Goal: Task Accomplishment & Management: Use online tool/utility

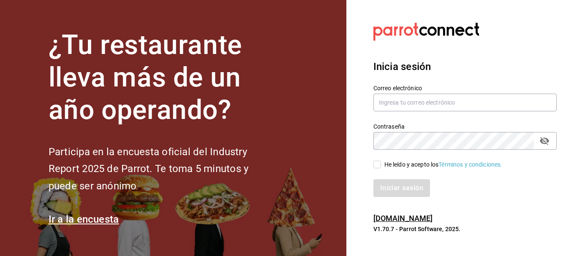
click at [375, 164] on input "He leído y acepto los Términos y condiciones." at bounding box center [377, 165] width 8 height 8
click at [379, 193] on button "Iniciar sesión" at bounding box center [401, 188] width 57 height 18
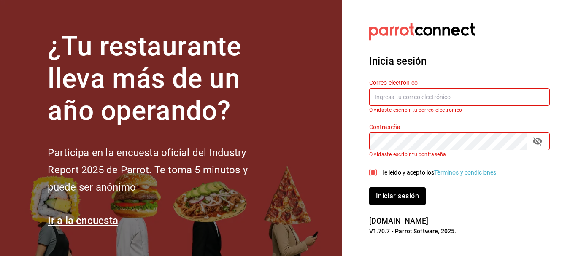
click at [407, 101] on input "text" at bounding box center [459, 97] width 181 height 18
drag, startPoint x: 407, startPoint y: 105, endPoint x: 403, endPoint y: 100, distance: 6.7
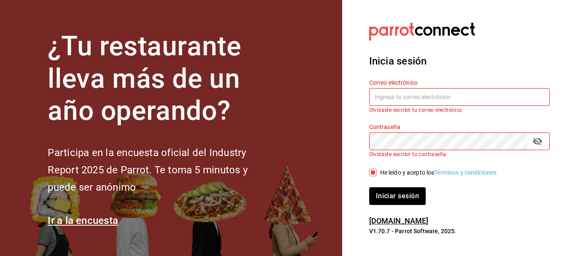
click at [403, 100] on input "text" at bounding box center [459, 97] width 181 height 18
drag, startPoint x: 403, startPoint y: 100, endPoint x: 328, endPoint y: 141, distance: 85.4
click at [328, 141] on section "¿Tu restaurante lleva más de un año operando? Participa en la encuesta oficial …" at bounding box center [171, 129] width 342 height 259
click at [371, 172] on input "He leído y acepto los Términos y condiciones." at bounding box center [373, 173] width 8 height 8
checkbox input "false"
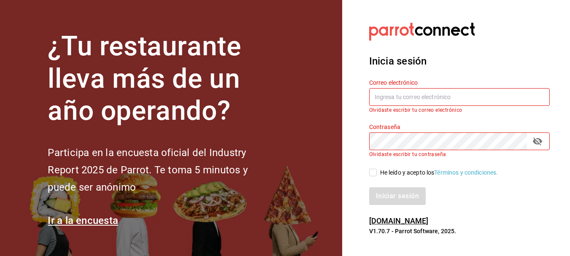
click at [505, 104] on input "text" at bounding box center [459, 97] width 181 height 18
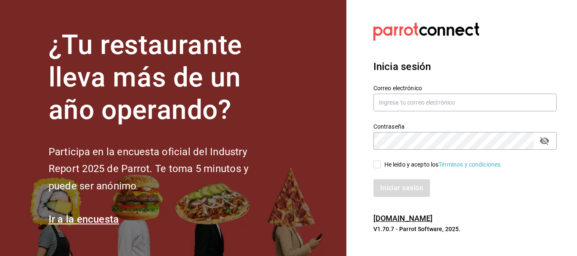
drag, startPoint x: 398, startPoint y: 87, endPoint x: 395, endPoint y: 95, distance: 8.4
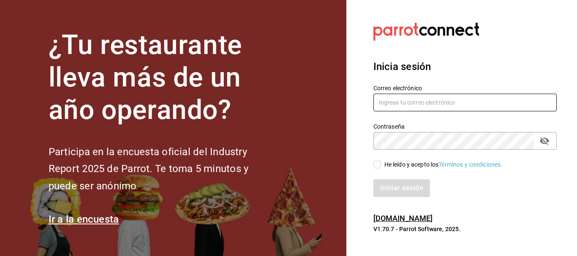
click at [398, 88] on label "Correo electrónico" at bounding box center [464, 88] width 183 height 6
click at [392, 105] on input "text" at bounding box center [464, 103] width 183 height 18
type input "[EMAIL_ADDRESS][DOMAIN_NAME]"
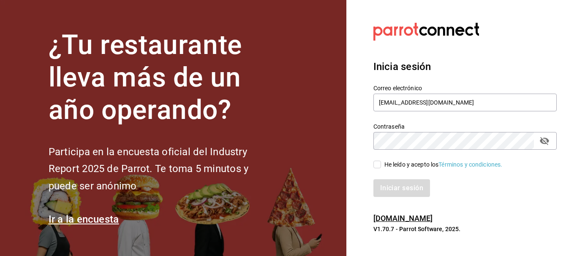
click at [416, 130] on div "Contraseña Contraseña" at bounding box center [464, 136] width 183 height 27
click at [546, 141] on icon "passwordField" at bounding box center [544, 141] width 9 height 8
click at [375, 163] on input "He leído y acepto los Términos y condiciones." at bounding box center [377, 165] width 8 height 8
checkbox input "true"
click at [380, 185] on button "Iniciar sesión" at bounding box center [401, 188] width 57 height 18
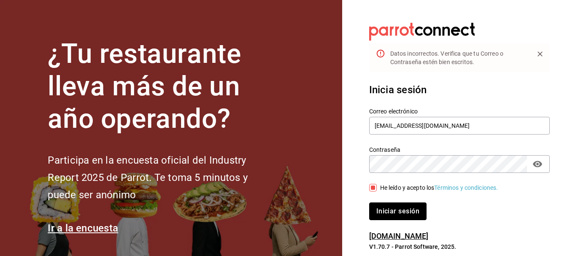
click at [395, 209] on button "Iniciar sesión" at bounding box center [397, 212] width 57 height 18
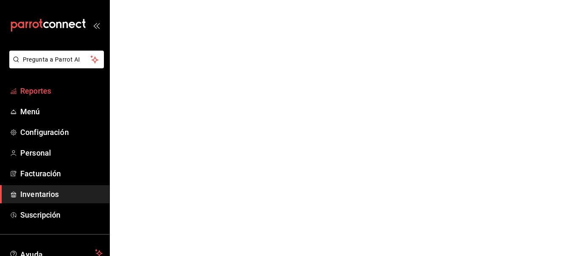
click at [44, 97] on link "Reportes" at bounding box center [54, 91] width 109 height 18
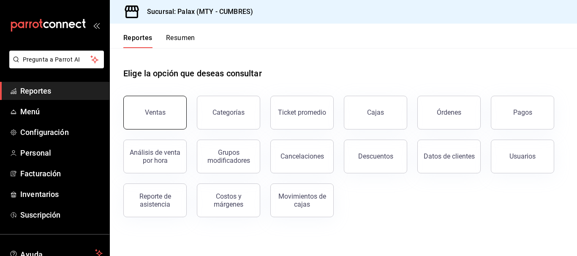
click at [136, 98] on button "Ventas" at bounding box center [154, 113] width 63 height 34
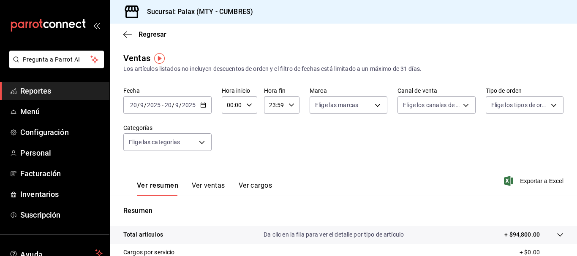
click at [241, 106] on input "00:00" at bounding box center [232, 105] width 21 height 17
click at [227, 174] on div "07" at bounding box center [229, 184] width 17 height 20
click at [234, 183] on button "07" at bounding box center [230, 184] width 14 height 17
type input "07:00"
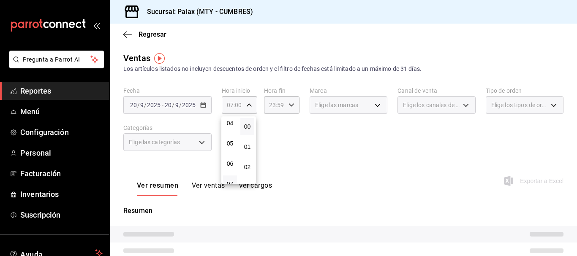
click at [232, 180] on button "07" at bounding box center [230, 184] width 14 height 17
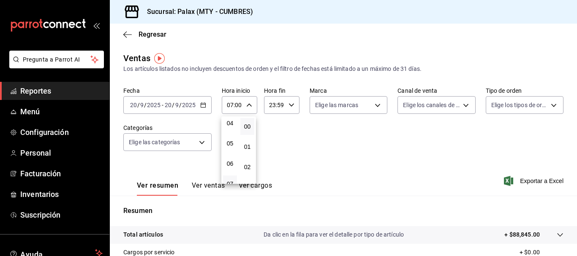
click at [207, 167] on div at bounding box center [288, 128] width 577 height 256
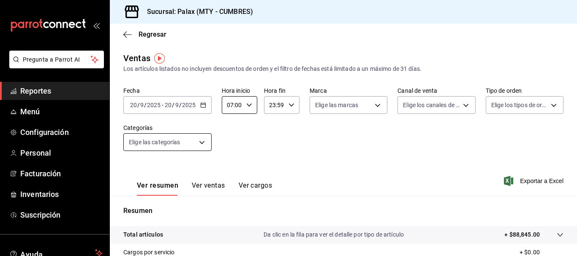
click at [196, 150] on body "Pregunta a Parrot AI Reportes Menú Configuración Personal Facturación Inventari…" at bounding box center [288, 128] width 577 height 256
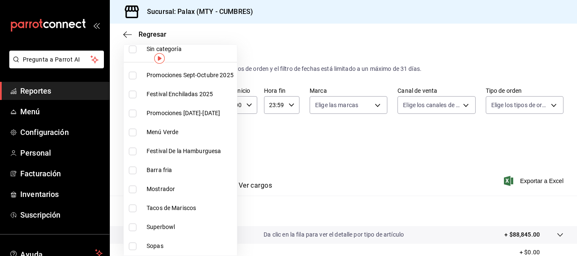
scroll to position [42, 0]
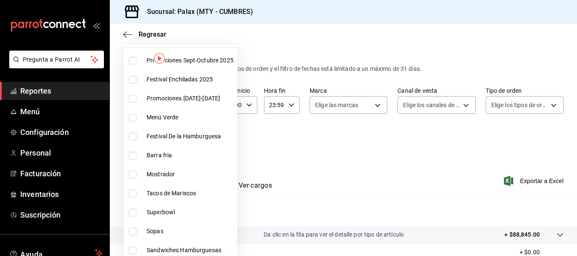
click at [132, 168] on li "Mostrador" at bounding box center [180, 174] width 113 height 19
type input "f2dae4ce-bbab-4ca5-92d1-59dc07dbf672"
checkbox input "true"
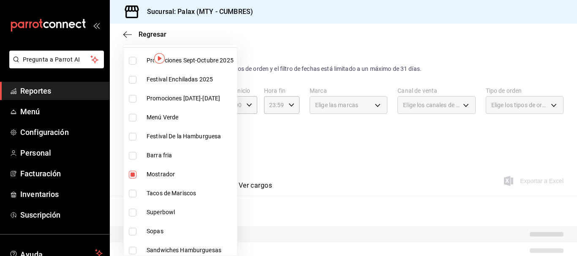
click at [279, 130] on div at bounding box center [288, 128] width 577 height 256
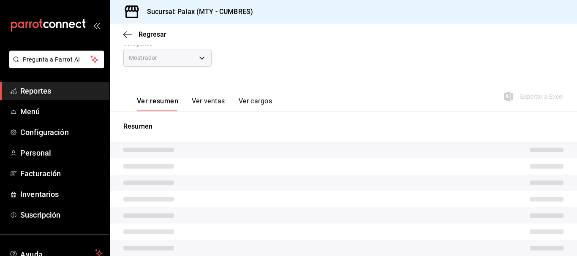
click at [199, 105] on button "Ver ventas" at bounding box center [208, 104] width 33 height 14
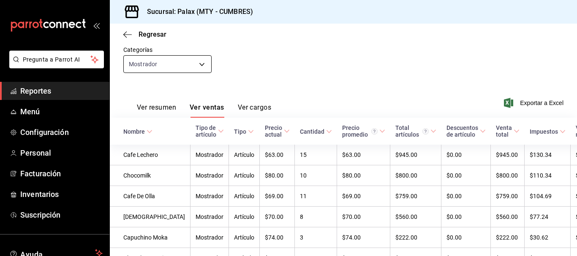
scroll to position [70, 0]
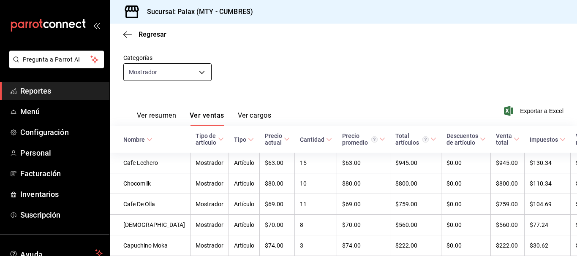
click at [173, 76] on body "Pregunta a Parrot AI Reportes Menú Configuración Personal Facturación Inventari…" at bounding box center [288, 128] width 577 height 256
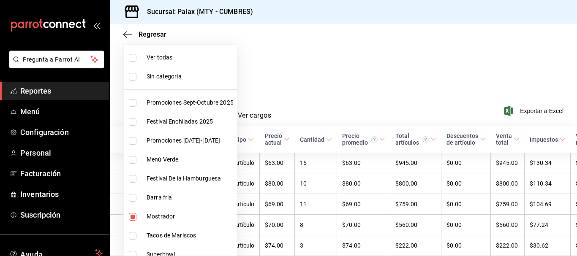
click at [137, 212] on li "Mostrador" at bounding box center [180, 216] width 113 height 19
checkbox input "false"
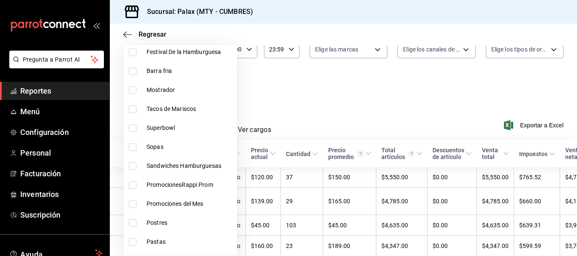
scroll to position [70, 0]
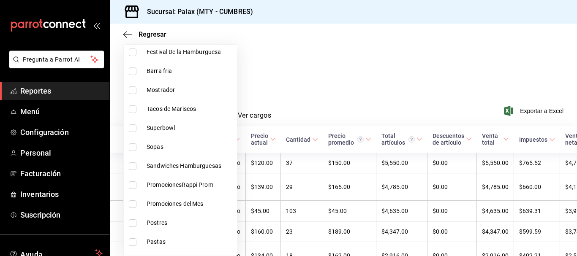
click at [130, 219] on li "Postres" at bounding box center [180, 223] width 113 height 19
type input "6970ed2c-64d9-4fee-a1ac-8fe23c7e63ab"
checkbox input "true"
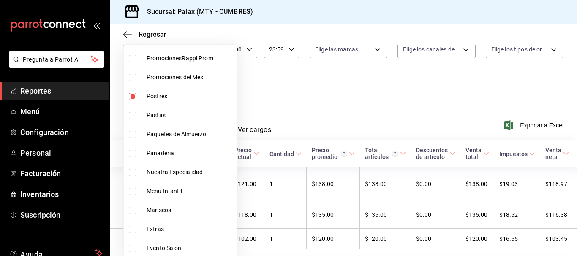
scroll to position [70, 0]
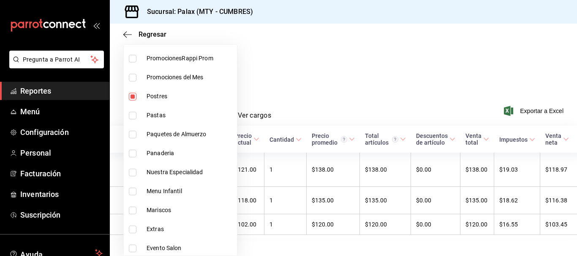
click at [129, 157] on input "checkbox" at bounding box center [133, 154] width 8 height 8
checkbox input "true"
type input "6970ed2c-64d9-4fee-a1ac-8fe23c7e63ab,c1857e69-1263-4738-8070-fa69687f0395"
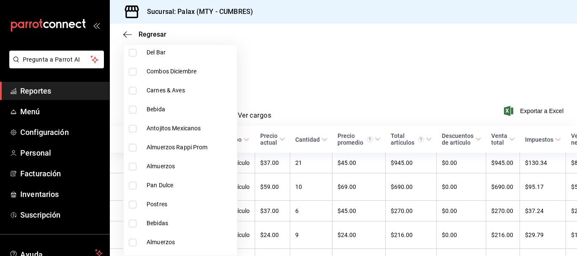
scroll to position [507, 0]
click at [130, 185] on input "checkbox" at bounding box center [133, 186] width 8 height 8
checkbox input "true"
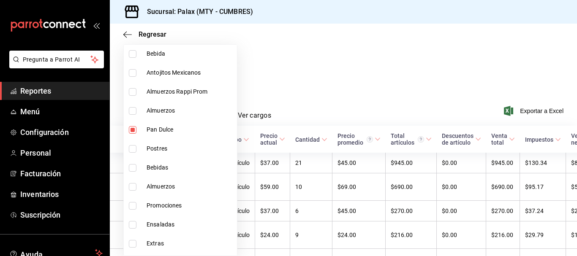
scroll to position [549, 0]
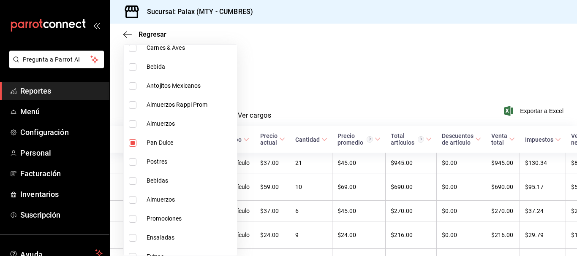
click at [130, 167] on li "Postres" at bounding box center [180, 161] width 113 height 19
type input "6970ed2c-64d9-4fee-a1ac-8fe23c7e63ab,c1857e69-1263-4738-8070-fa69687f0395,28c1a…"
checkbox input "true"
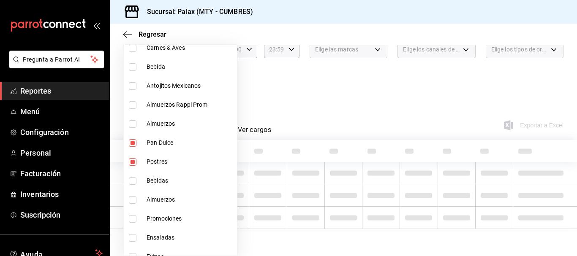
click at [296, 91] on div at bounding box center [288, 128] width 577 height 256
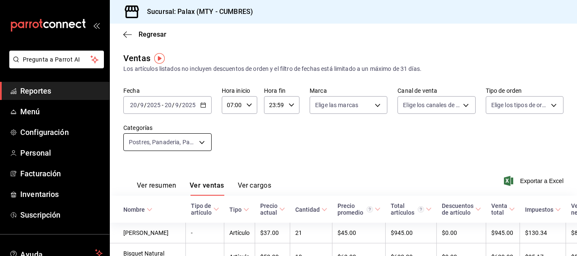
click at [163, 138] on body "Pregunta a Parrot AI Reportes Menú Configuración Personal Facturación Inventari…" at bounding box center [288, 128] width 577 height 256
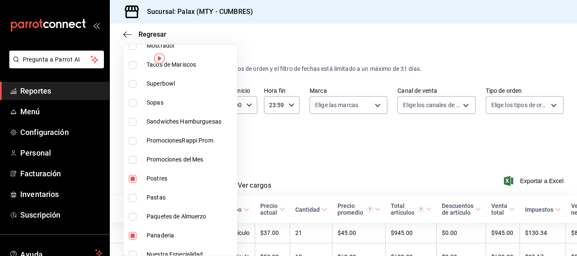
scroll to position [211, 0]
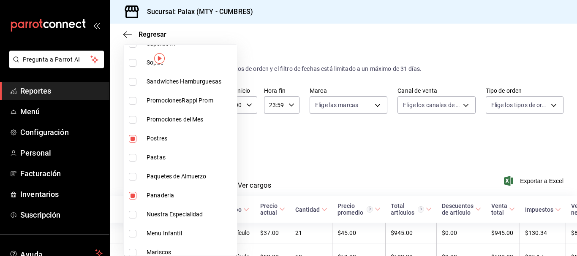
click at [127, 139] on li "Postres" at bounding box center [180, 138] width 113 height 19
type input "c1857e69-1263-4738-8070-fa69687f0395,28c1a667-0fd6-4a26-94c0-8b3e49d7bdba,f0b9e…"
checkbox input "false"
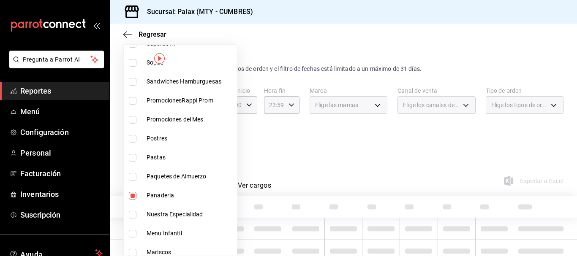
click at [130, 203] on li "Panaderia" at bounding box center [180, 195] width 113 height 19
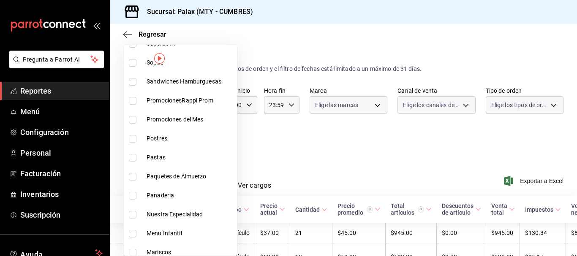
type input "28c1a667-0fd6-4a26-94c0-8b3e49d7bdba,f0b9eaa6-d632-40ae-aa09-0bcae4e471a3"
checkbox input "false"
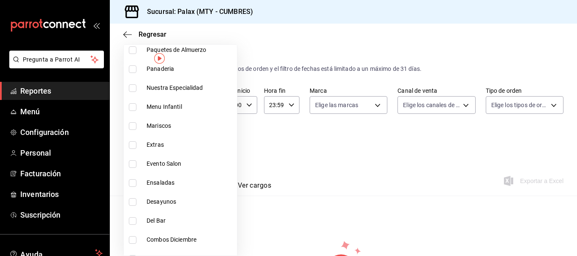
click at [131, 213] on li "Del Bar" at bounding box center [180, 221] width 113 height 19
type input "28c1a667-0fd6-4a26-94c0-8b3e49d7bdba,f0b9eaa6-d632-40ae-aa09-0bcae4e471a3,5041f…"
checkbox input "true"
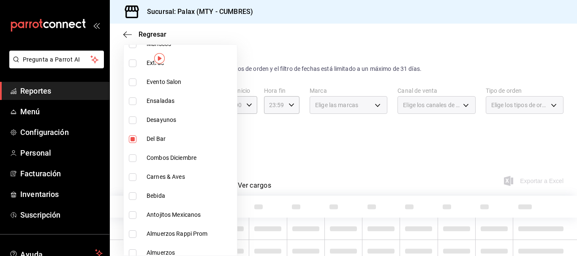
scroll to position [464, 0]
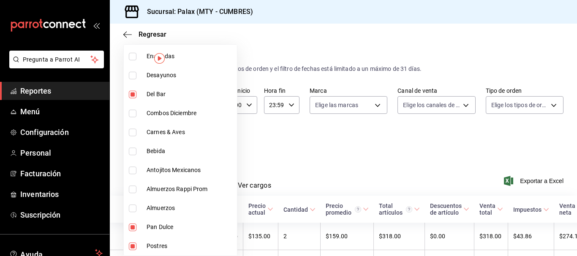
drag, startPoint x: 127, startPoint y: 151, endPoint x: 122, endPoint y: 182, distance: 31.7
click at [128, 151] on li "Bebida" at bounding box center [180, 151] width 113 height 19
type input "28c1a667-0fd6-4a26-94c0-8b3e49d7bdba,f0b9eaa6-d632-40ae-aa09-0bcae4e471a3,5041f…"
checkbox input "true"
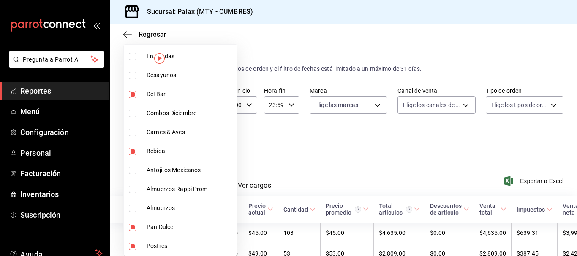
click at [127, 231] on li "Pan Dulce" at bounding box center [180, 227] width 113 height 19
type input "f0b9eaa6-d632-40ae-aa09-0bcae4e471a3,5041f980-30f3-428d-be8c-286edc227efb,41ed9…"
checkbox input "false"
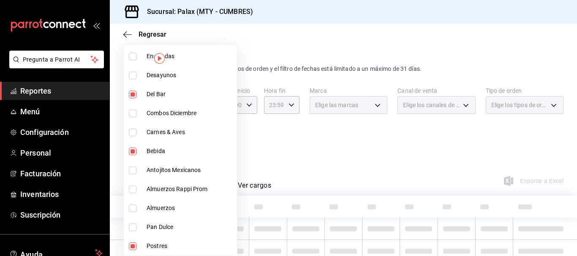
click at [129, 242] on li "Postres" at bounding box center [180, 246] width 113 height 19
type input "5041f980-30f3-428d-be8c-286edc227efb,41ed9666-a182-4a37-8e0e-cc37feaa0168"
checkbox input "false"
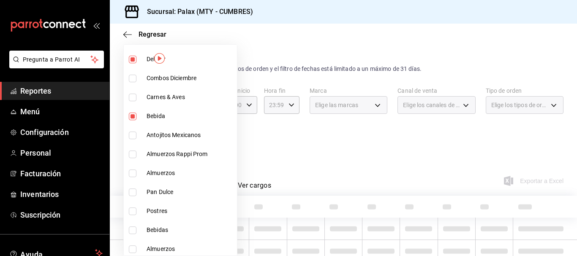
scroll to position [549, 0]
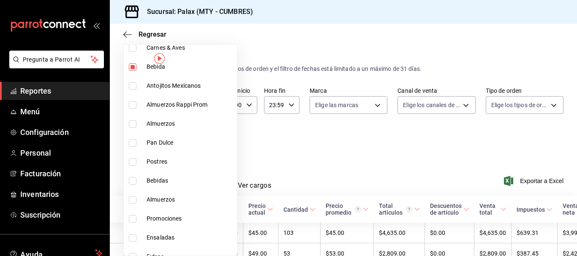
click at [136, 184] on input "checkbox" at bounding box center [133, 181] width 8 height 8
checkbox input "true"
type input "5041f980-30f3-428d-be8c-286edc227efb,41ed9666-a182-4a37-8e0e-cc37feaa0168,0d339…"
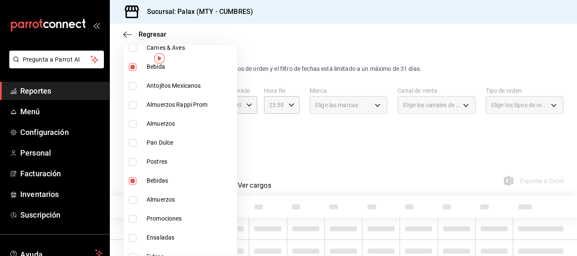
click at [404, 115] on div at bounding box center [288, 128] width 577 height 256
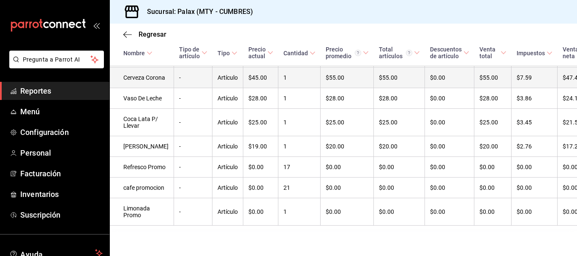
scroll to position [713, 0]
